Goal: Task Accomplishment & Management: Use online tool/utility

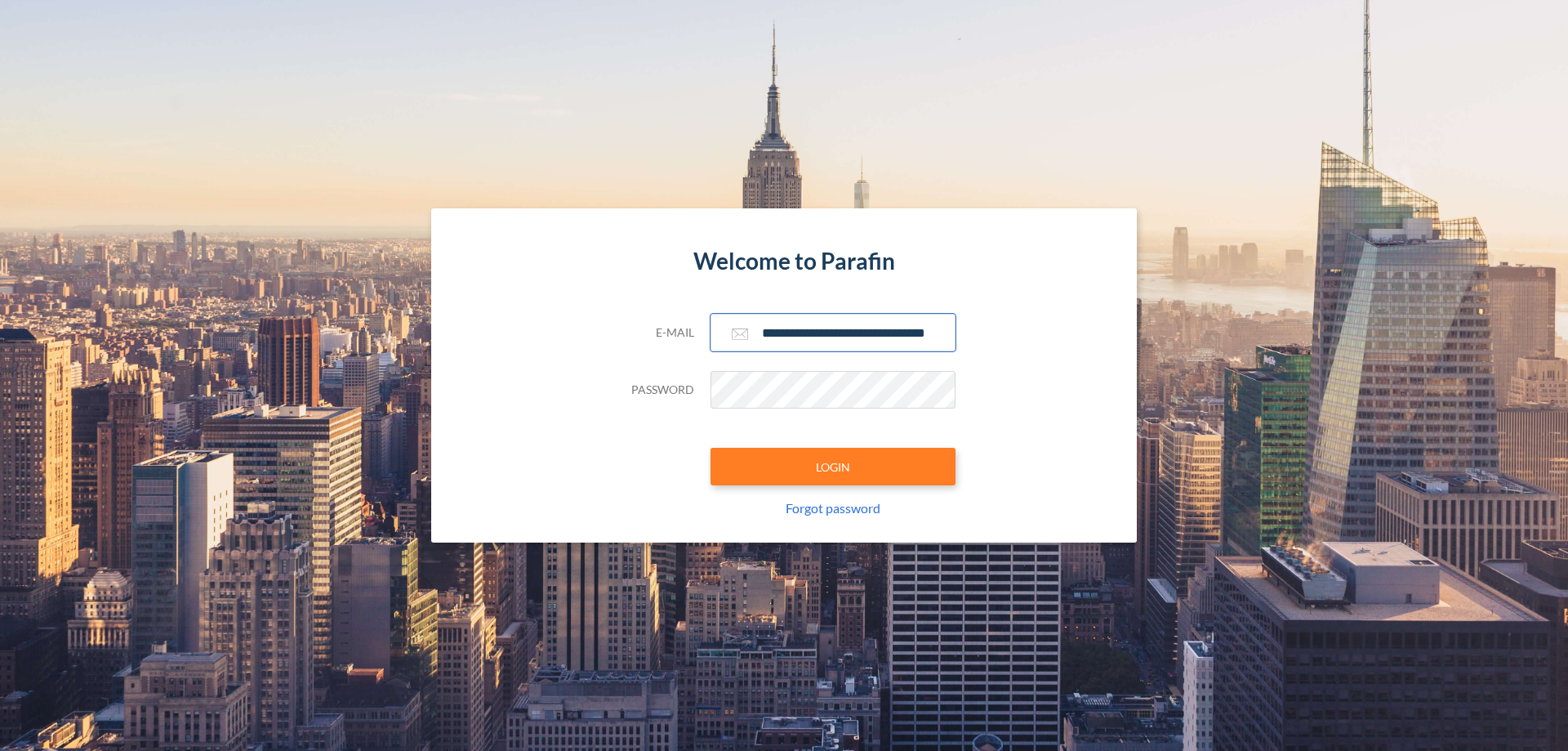
type input "**********"
click at [833, 466] on button "LOGIN" at bounding box center [832, 466] width 245 height 37
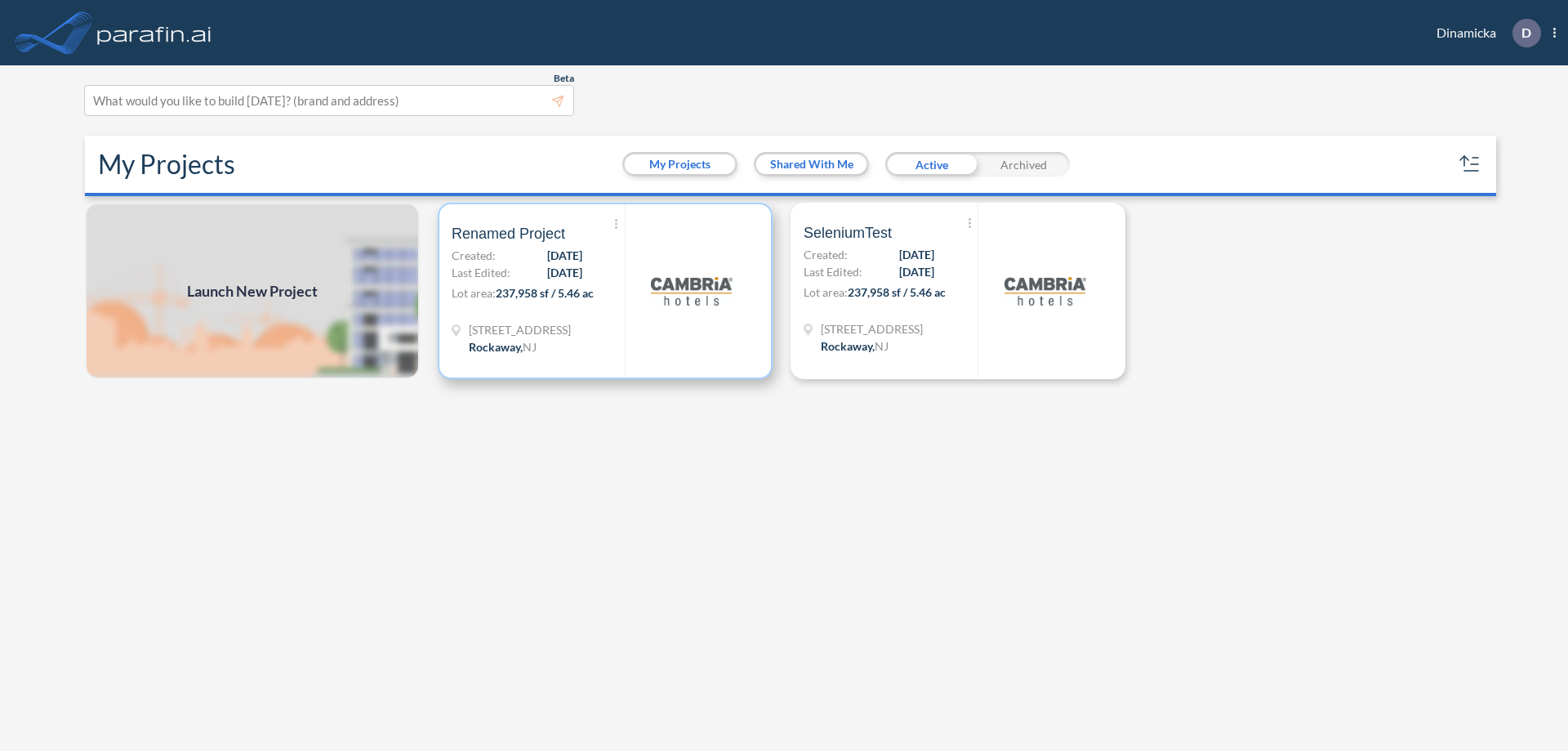
scroll to position [4, 0]
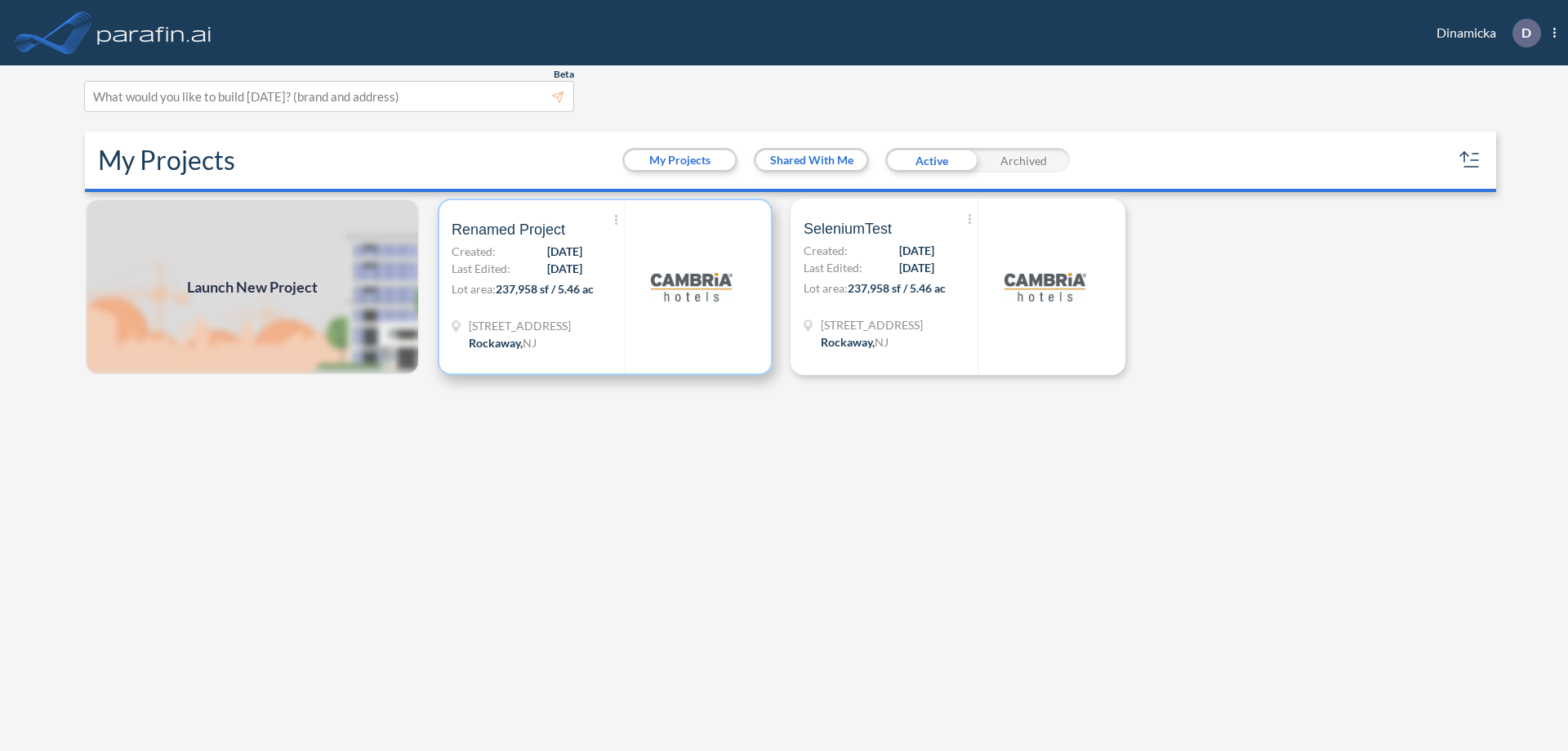
click at [605, 287] on p "Lot area: 237,958 sf / 5.46 ac" at bounding box center [538, 291] width 173 height 23
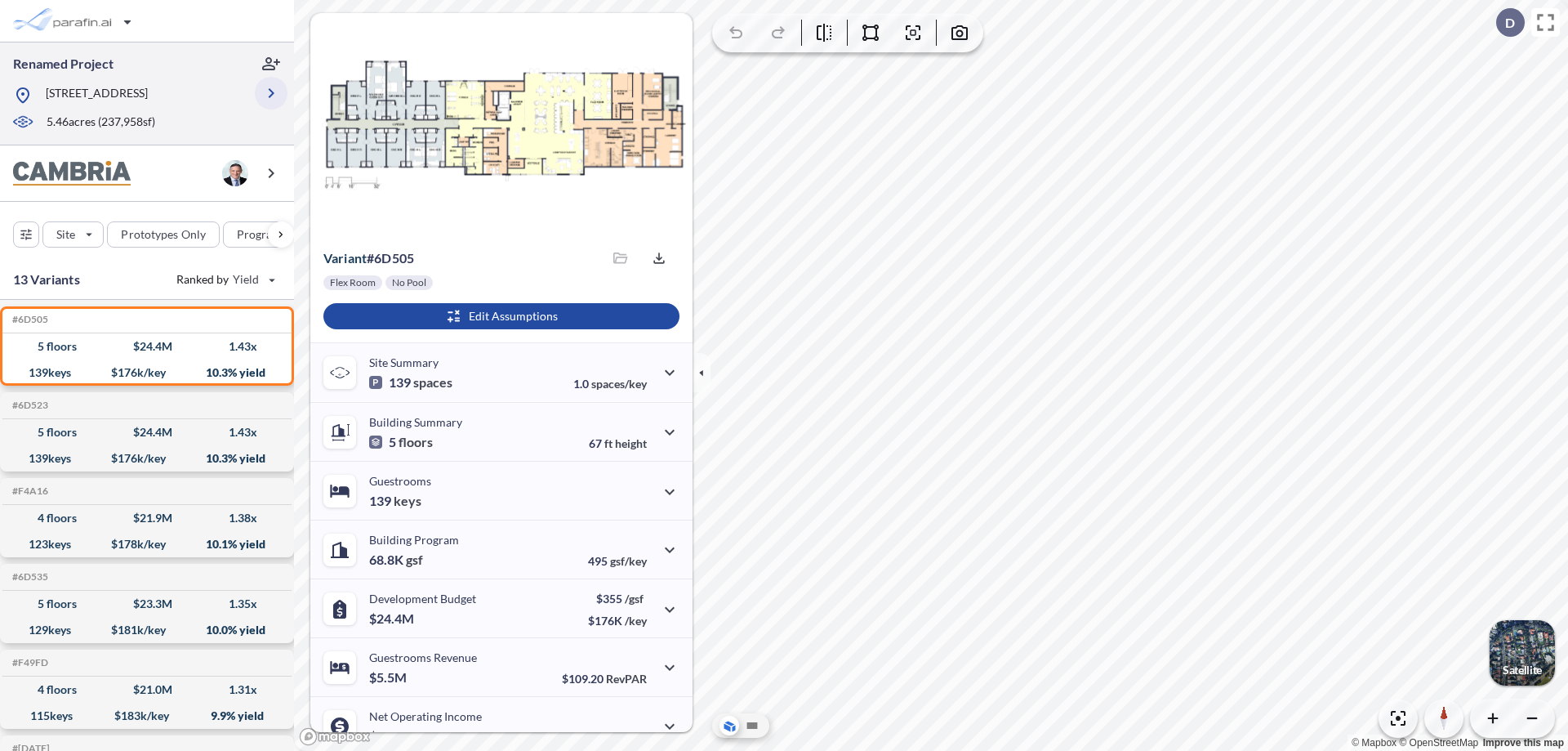
click at [272, 93] on icon "button" at bounding box center [271, 93] width 20 height 20
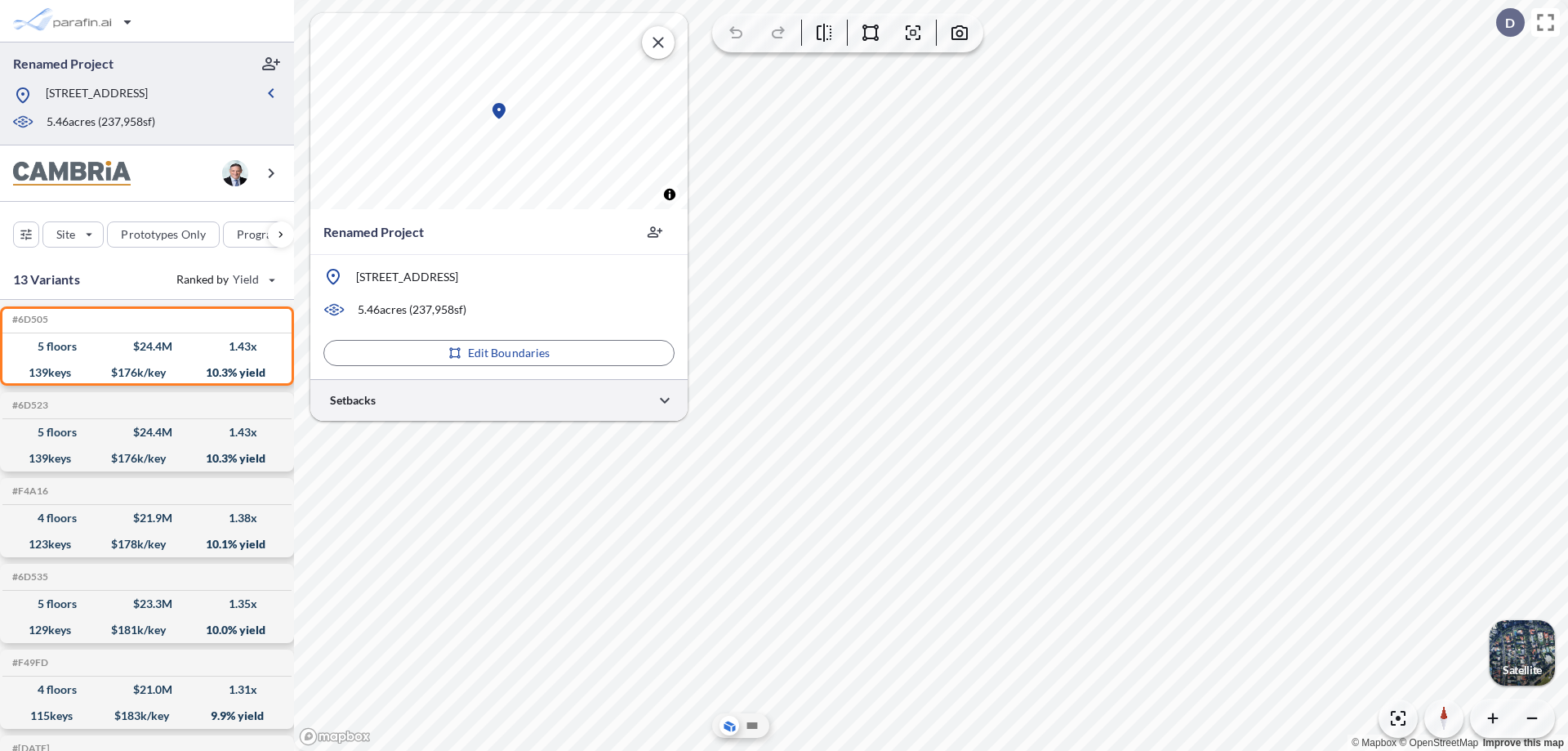
click at [498, 399] on div at bounding box center [499, 399] width 378 height 42
